Goal: Information Seeking & Learning: Learn about a topic

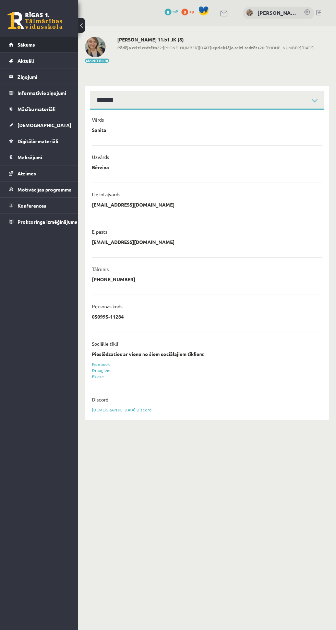
click at [27, 47] on span "Sākums" at bounding box center [25, 44] width 17 height 6
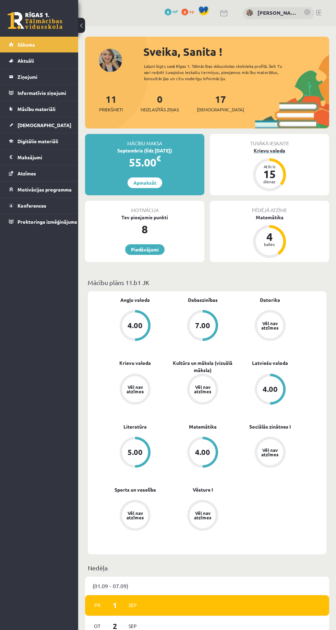
click at [282, 164] on div "Atlicis 15 dienas" at bounding box center [269, 174] width 33 height 33
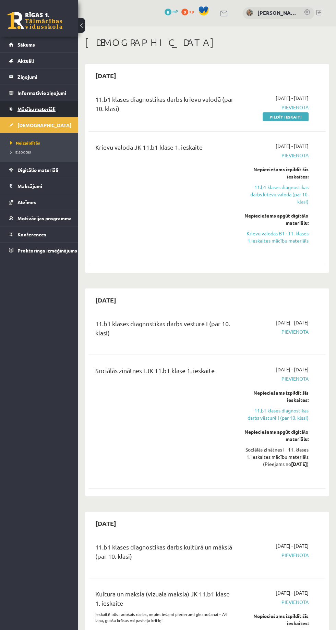
click at [47, 108] on span "Mācību materiāli" at bounding box center [36, 109] width 38 height 6
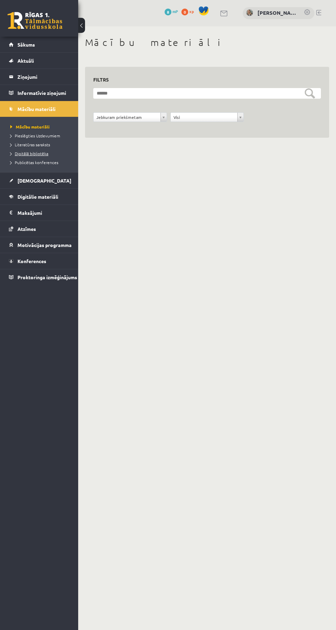
click at [60, 152] on link "Digitālā bibliotēka" at bounding box center [40, 153] width 61 height 6
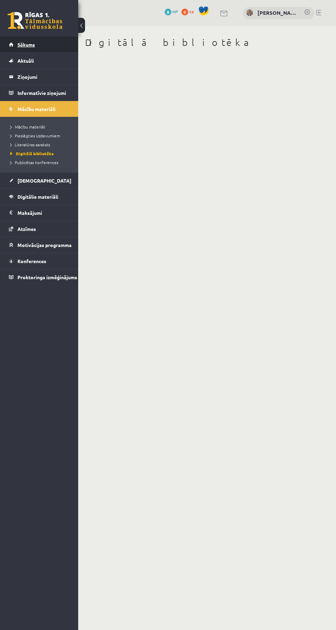
click at [35, 45] on link "Sākums" at bounding box center [39, 45] width 61 height 16
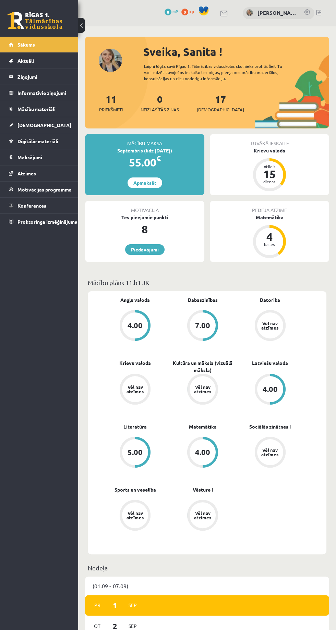
click at [57, 39] on link "Sākums" at bounding box center [39, 45] width 61 height 16
click at [32, 60] on span "Aktuāli" at bounding box center [25, 61] width 16 height 6
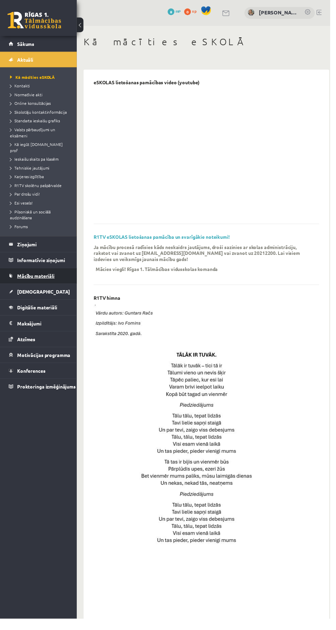
click at [47, 278] on span "Mācību materiāli" at bounding box center [36, 281] width 38 height 6
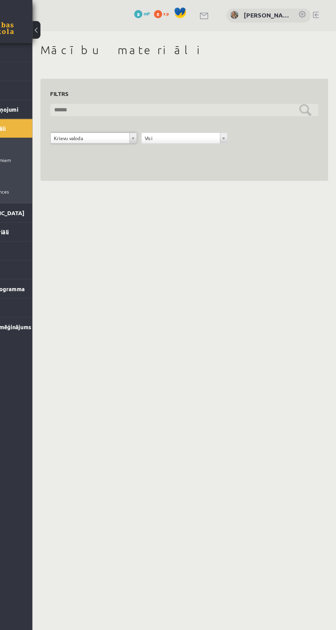
click at [313, 91] on input "text" at bounding box center [207, 93] width 228 height 11
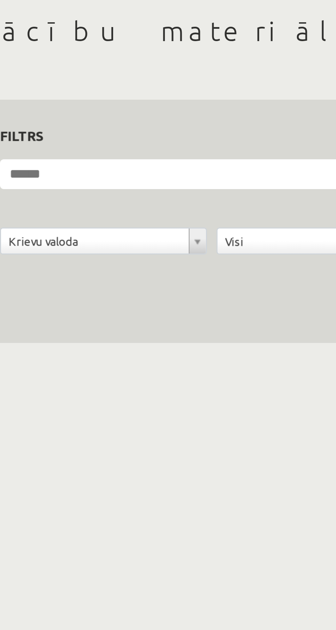
click at [203, 74] on div "**********" at bounding box center [207, 110] width 244 height 87
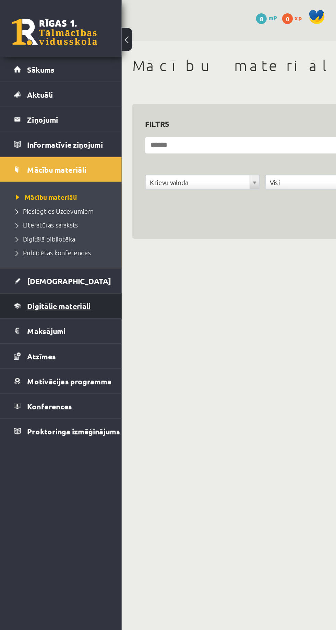
click at [29, 194] on span "Digitālie materiāli" at bounding box center [37, 197] width 41 height 6
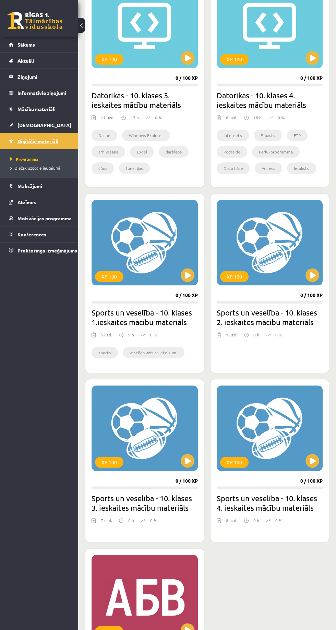
scroll to position [865, 0]
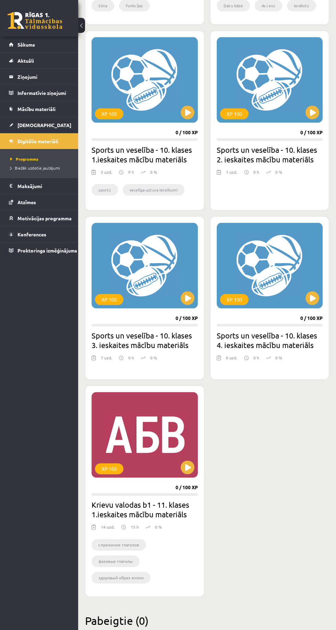
scroll to position [1044, 0]
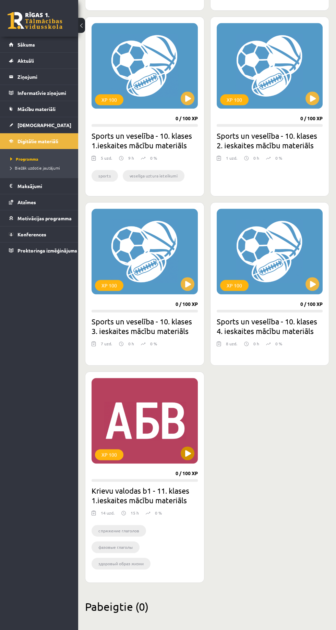
click at [181, 432] on div "XP 100" at bounding box center [144, 421] width 106 height 86
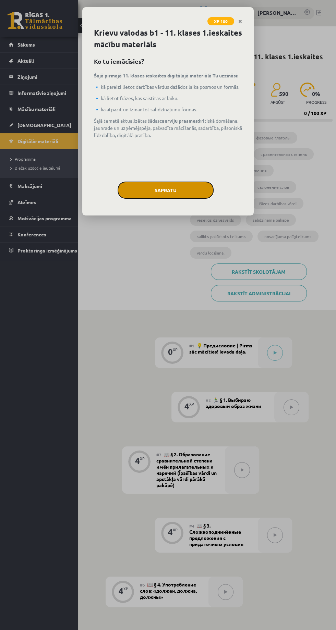
click at [183, 186] on button "Sapratu" at bounding box center [166, 190] width 96 height 17
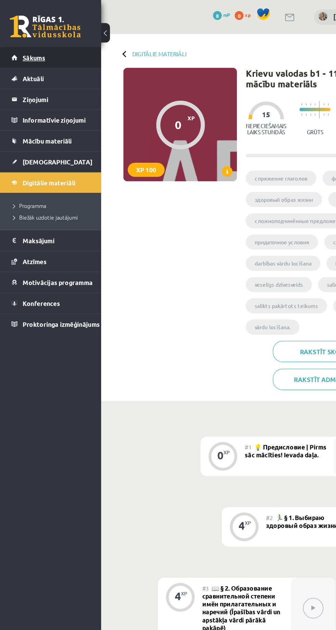
click at [32, 46] on span "Sākums" at bounding box center [25, 44] width 17 height 6
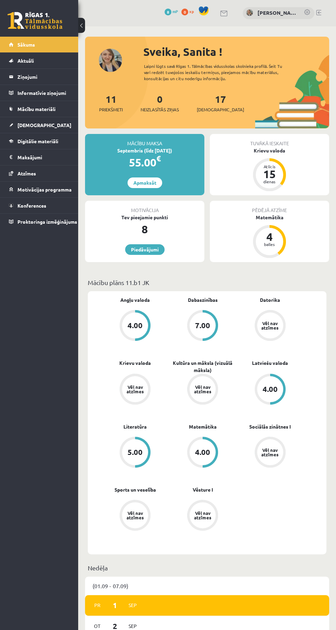
click at [311, 167] on div "Tuvākā ieskaite Krievu valoda Atlicis 15 dienas" at bounding box center [269, 164] width 119 height 61
click at [285, 151] on div "Krievu valoda" at bounding box center [269, 150] width 119 height 7
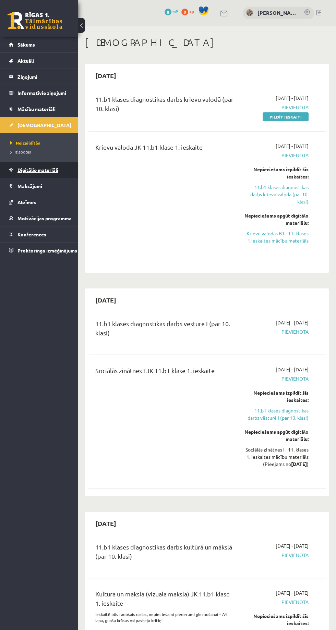
click at [57, 169] on span "Digitālie materiāli" at bounding box center [37, 170] width 41 height 6
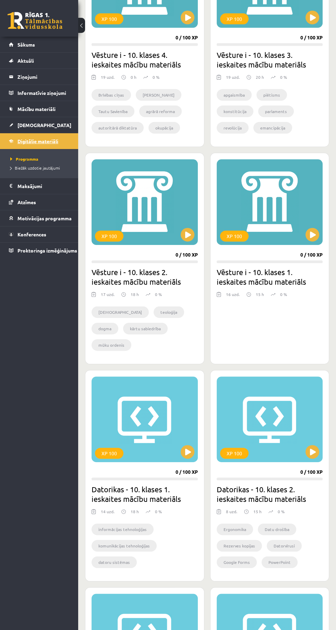
scroll to position [254, 0]
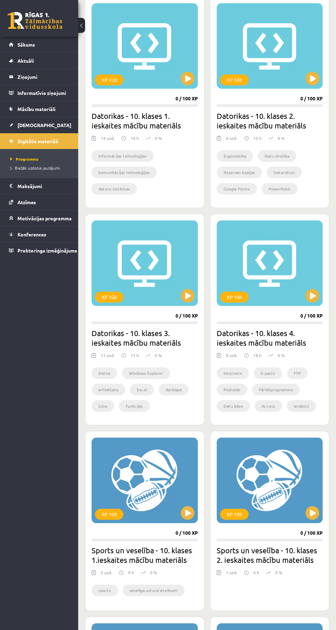
scroll to position [995, 0]
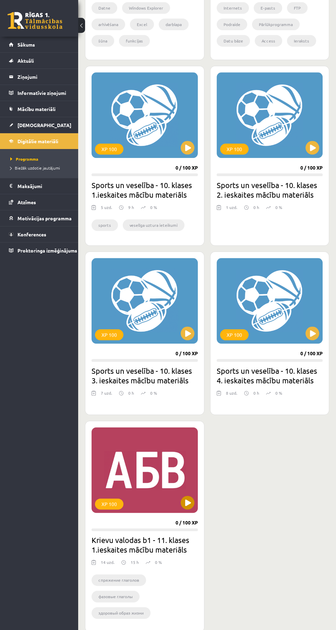
click at [171, 485] on div "XP 100" at bounding box center [144, 470] width 106 height 86
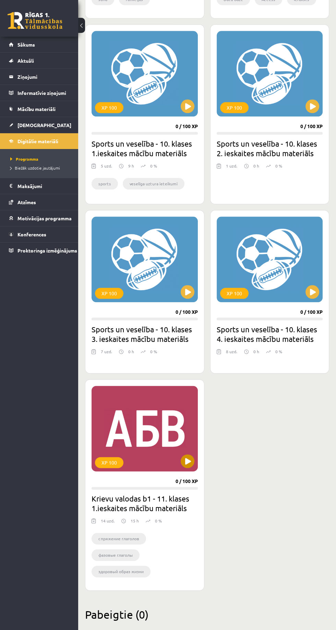
scroll to position [1042, 0]
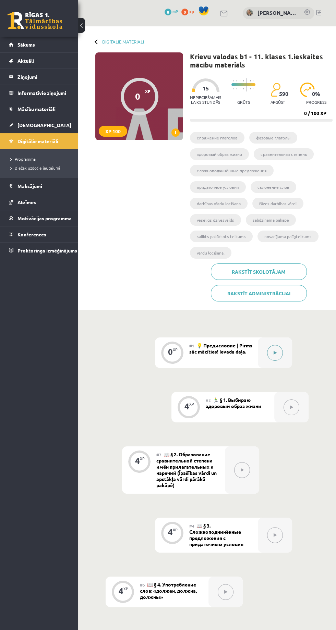
click at [274, 352] on icon at bounding box center [274, 353] width 3 height 4
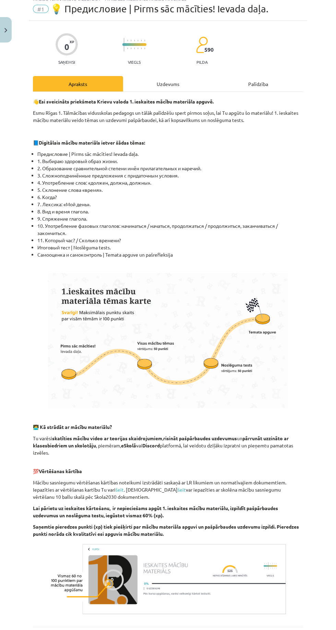
scroll to position [41, 0]
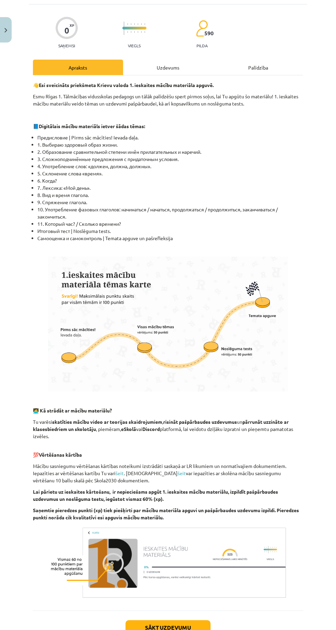
click at [193, 68] on div "Uzdevums" at bounding box center [168, 67] width 90 height 15
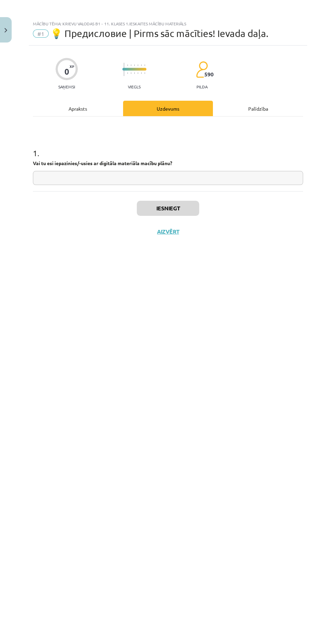
scroll to position [0, 0]
click at [77, 108] on div "Apraksts" at bounding box center [78, 108] width 90 height 15
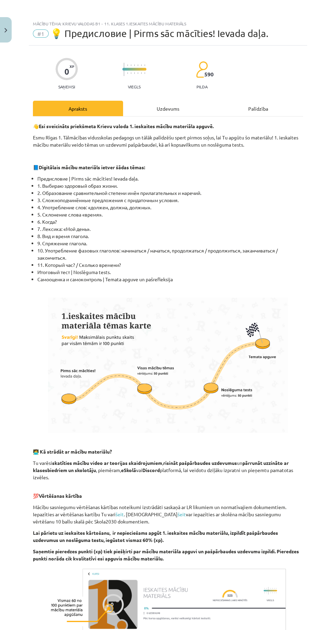
scroll to position [41, 0]
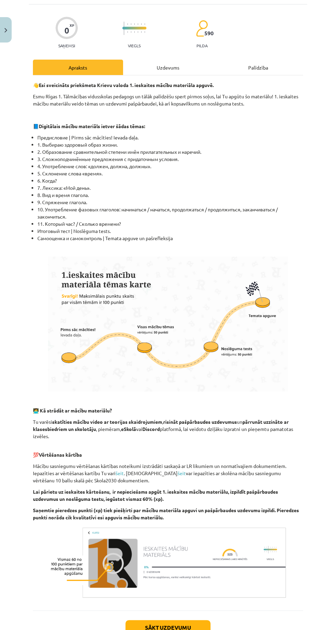
click at [115, 544] on img at bounding box center [168, 562] width 240 height 75
click at [259, 60] on div "Palīdzība" at bounding box center [258, 67] width 90 height 15
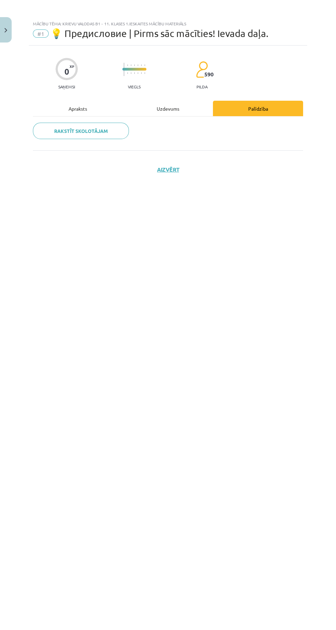
click at [77, 101] on div "Apraksts" at bounding box center [78, 108] width 90 height 15
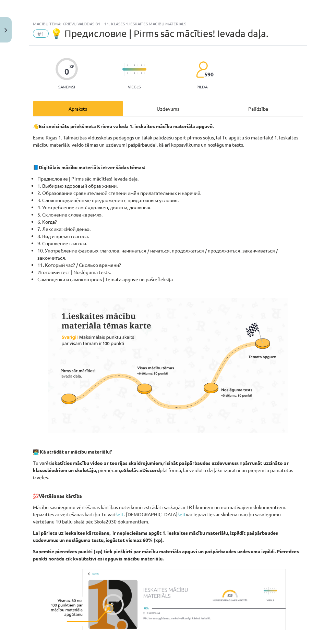
scroll to position [41, 0]
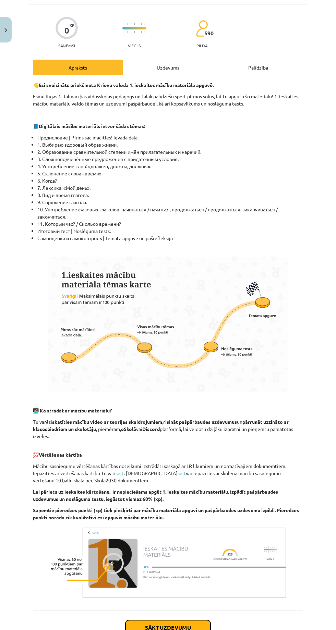
click at [192, 620] on button "Sākt uzdevumu" at bounding box center [167, 627] width 85 height 15
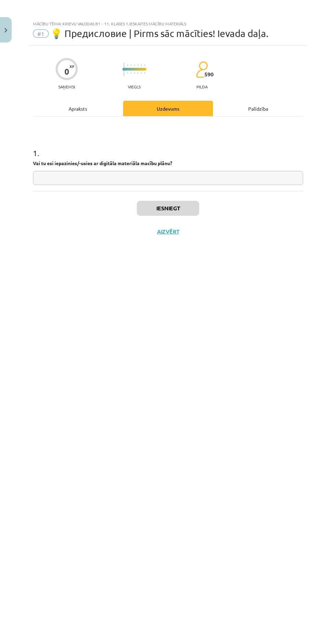
scroll to position [0, 0]
click at [259, 176] on input "text" at bounding box center [168, 178] width 270 height 14
type input "**"
click at [187, 202] on button "Iesniegt" at bounding box center [168, 208] width 62 height 15
click at [183, 204] on button "Iesniegt" at bounding box center [168, 208] width 62 height 15
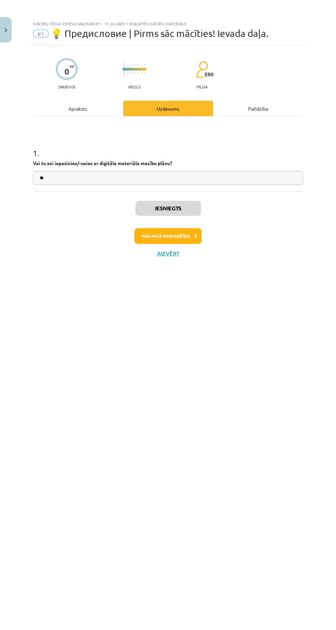
click at [90, 109] on div "Apraksts" at bounding box center [78, 108] width 90 height 15
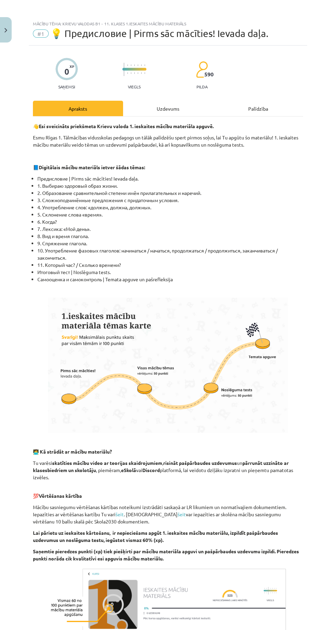
scroll to position [17, 0]
click at [174, 101] on div "Uzdevums" at bounding box center [168, 108] width 90 height 15
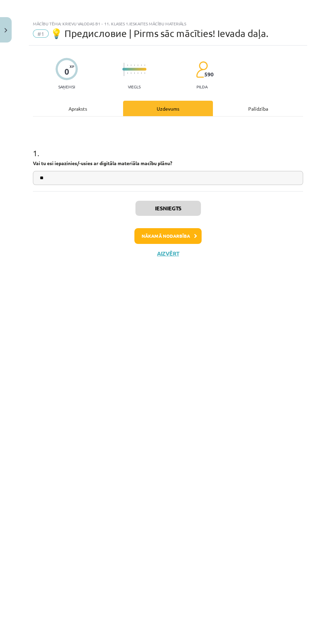
scroll to position [0, 0]
click at [195, 235] on icon at bounding box center [195, 236] width 3 height 4
